Goal: Answer question/provide support: Answer question/provide support

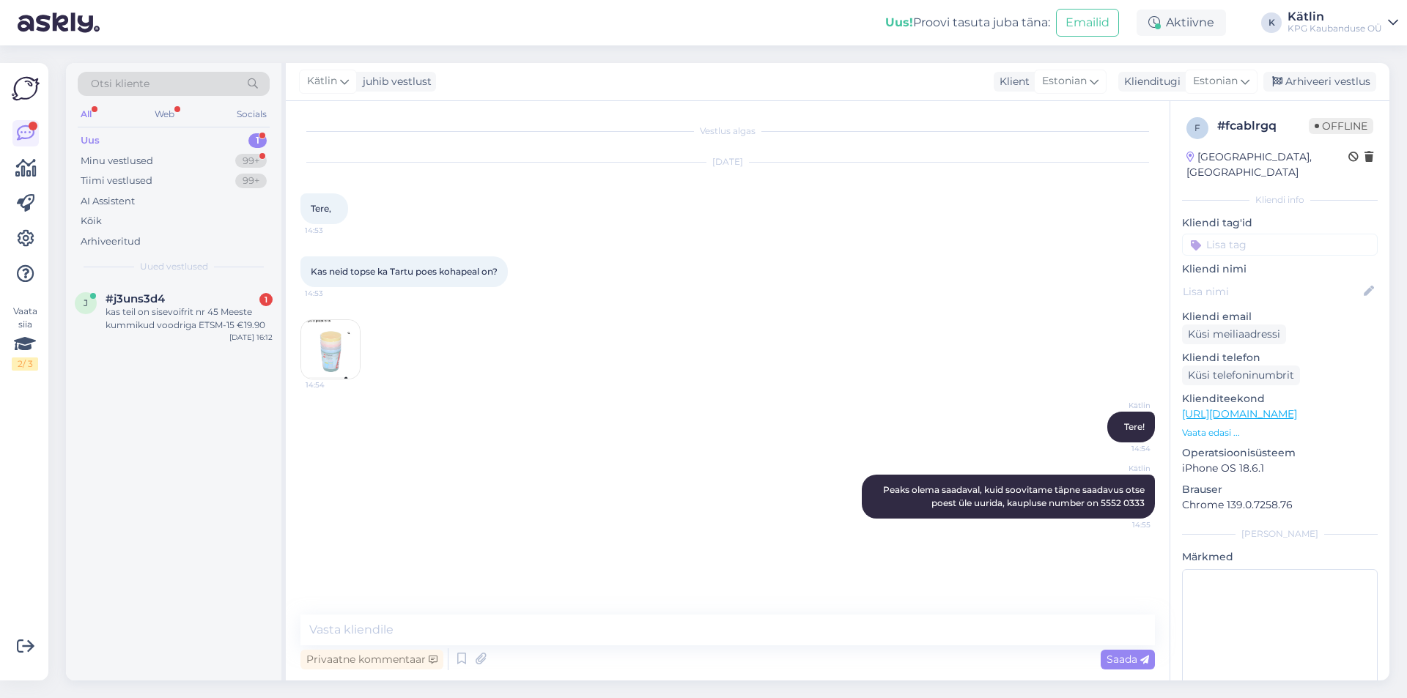
click at [209, 325] on div "kas teil on sisevoifrit nr 45 Meeste kummikud voodriga ETSM-15 €19.90" at bounding box center [189, 319] width 167 height 26
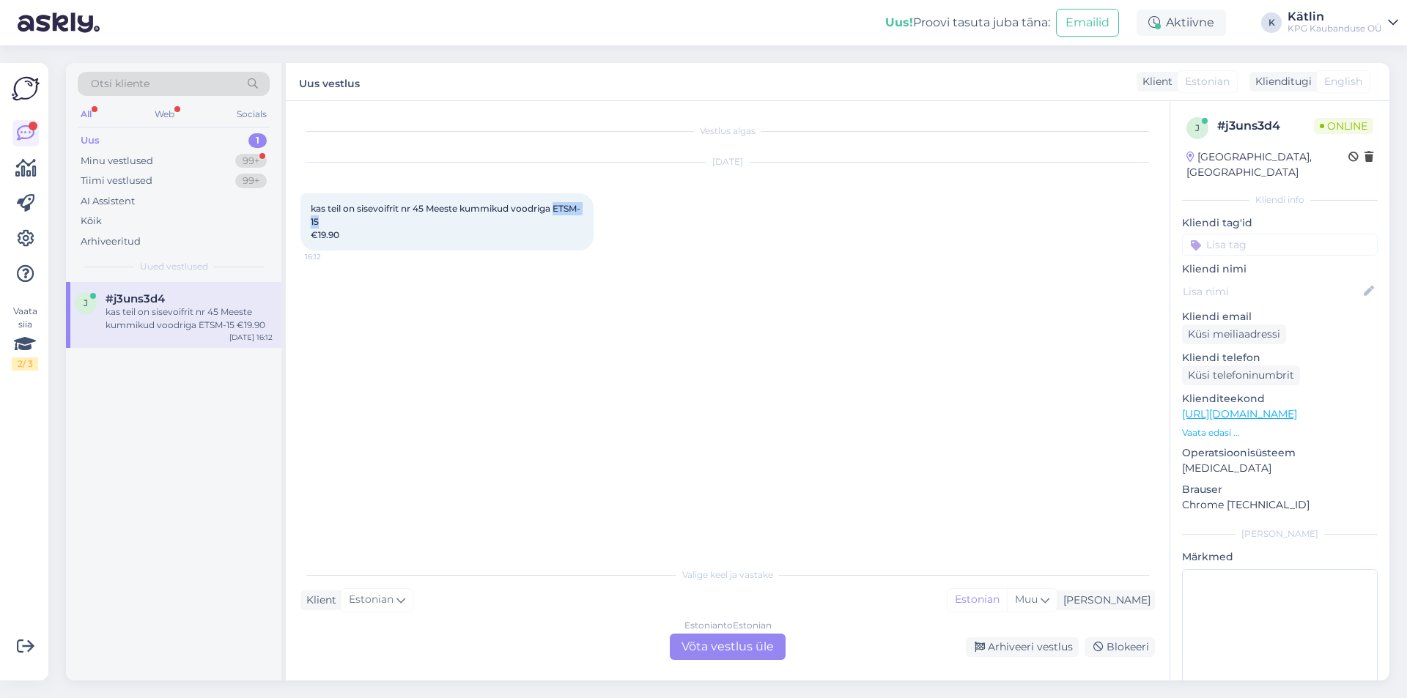
drag, startPoint x: 311, startPoint y: 219, endPoint x: 347, endPoint y: 221, distance: 36.0
click at [347, 221] on span "kas teil on sisevoifrit nr 45 Meeste kummikud voodriga ETSM-15 €19.90" at bounding box center [446, 221] width 270 height 37
click at [1233, 427] on p "Vaata edasi ..." at bounding box center [1280, 433] width 196 height 13
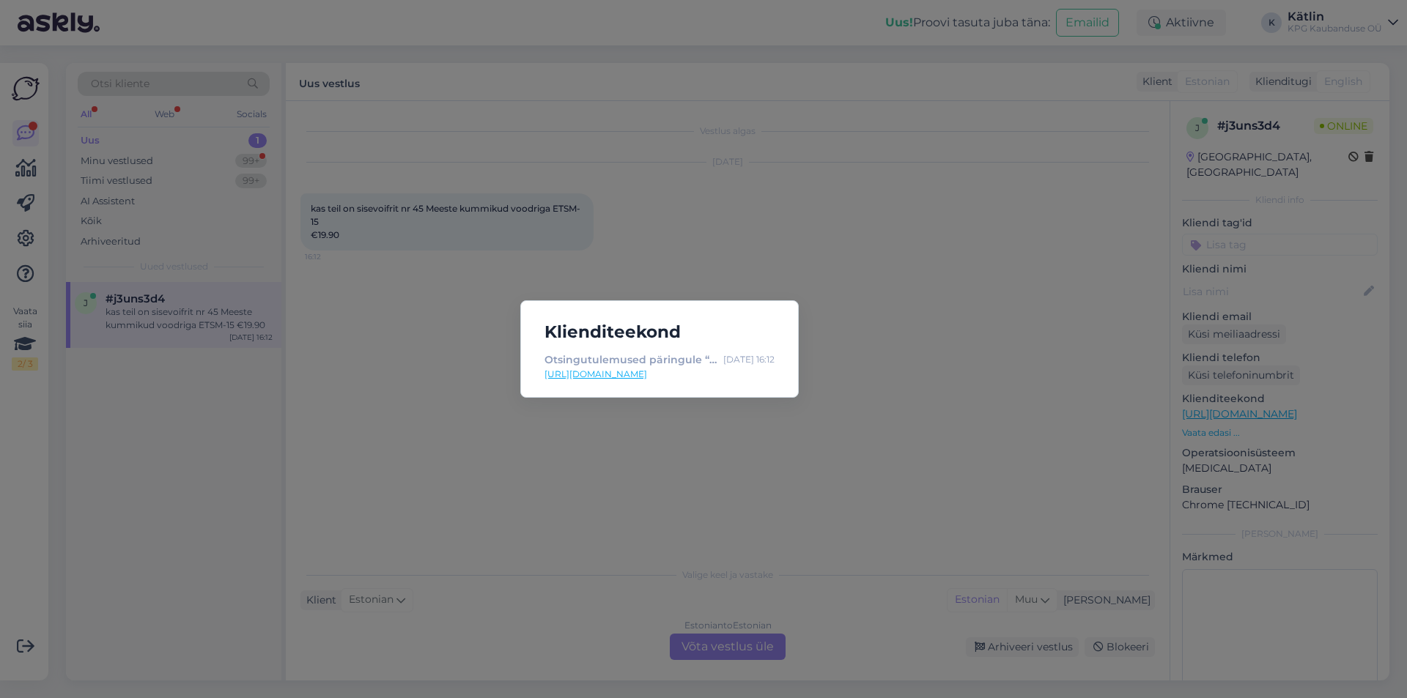
click at [740, 503] on div "Klienditeekond Otsingutulemused päringule “kumiku” : [DATE] 16:12 [URL][DOMAIN_…" at bounding box center [703, 349] width 1407 height 698
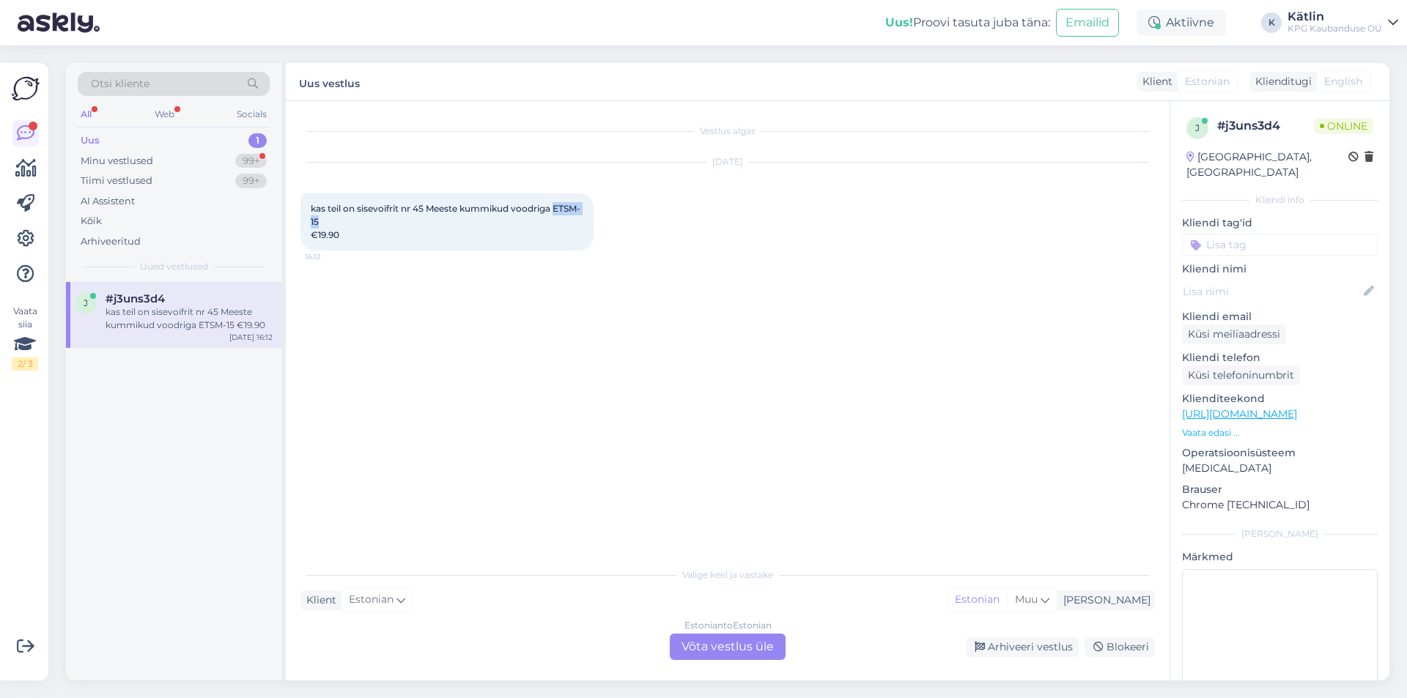
drag, startPoint x: 310, startPoint y: 220, endPoint x: 350, endPoint y: 223, distance: 39.7
click at [350, 223] on div "kas teil on sisevoifrit nr 45 Meeste kummikud voodriga ETSM-15 €19.90 16:12" at bounding box center [446, 221] width 293 height 57
copy span "ETSM-15"
click at [584, 299] on div "Vestlus algas [DATE] kas teil on sisevoifrit nr 45 Meeste kummikud voodriga ETS…" at bounding box center [734, 331] width 868 height 431
click at [723, 656] on div "Estonian to Estonian Võta vestlus üle" at bounding box center [728, 647] width 116 height 26
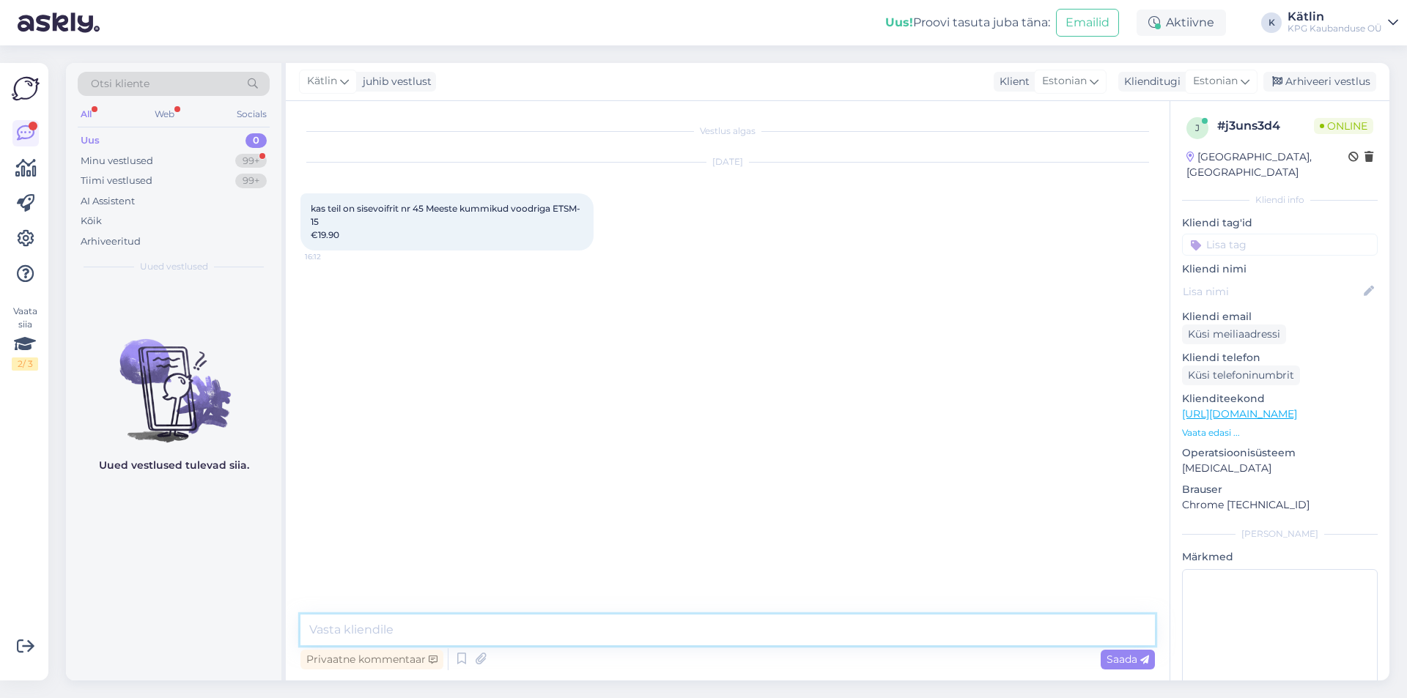
click at [712, 636] on textarea at bounding box center [727, 630] width 855 height 31
type textarea "Tere! Kahjuks ei ole."
